Goal: Task Accomplishment & Management: Complete application form

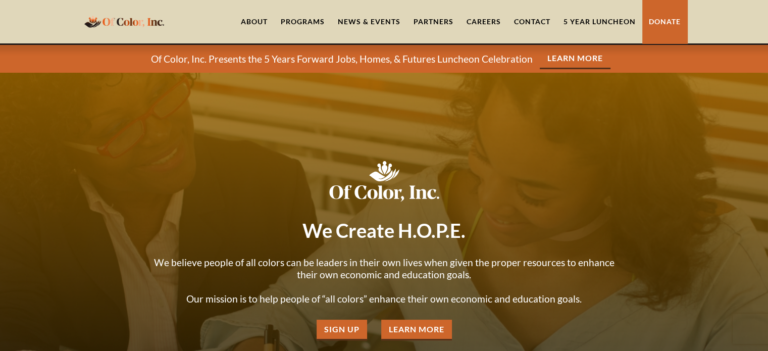
click at [491, 20] on link "Careers" at bounding box center [483, 21] width 47 height 43
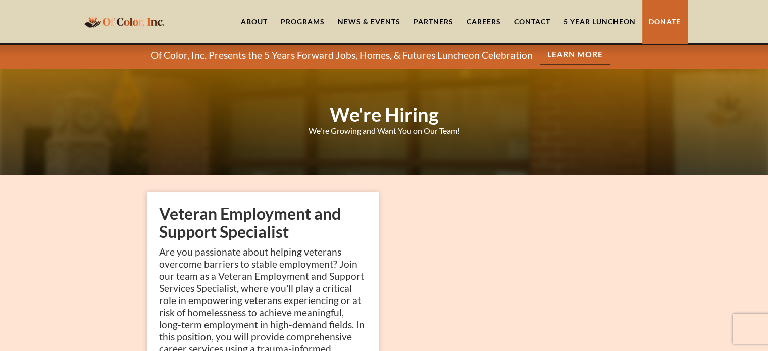
scroll to position [320, 0]
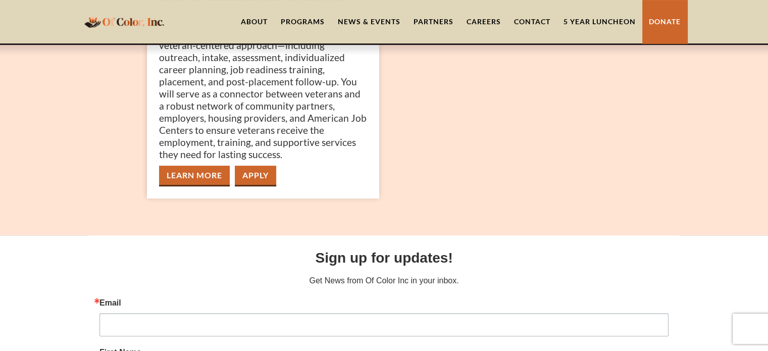
click at [253, 173] on link "Apply" at bounding box center [255, 176] width 41 height 21
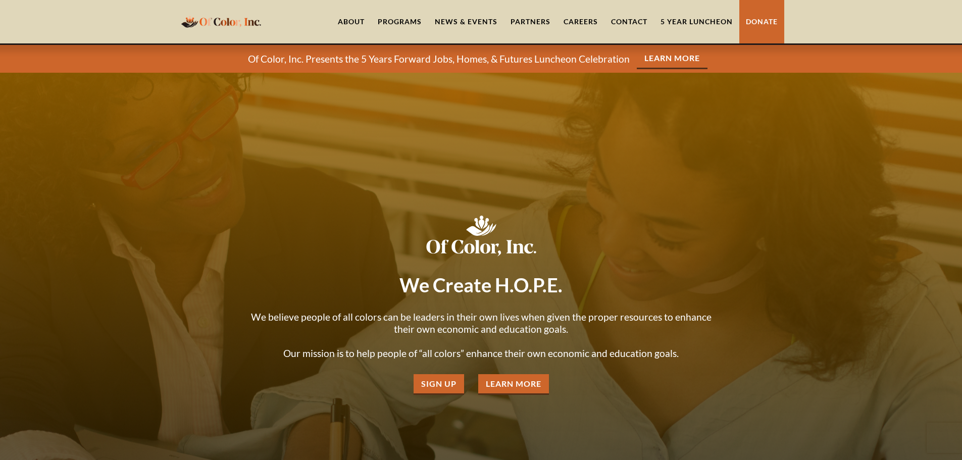
click at [580, 19] on link "Careers" at bounding box center [580, 21] width 47 height 43
